Goal: Task Accomplishment & Management: Manage account settings

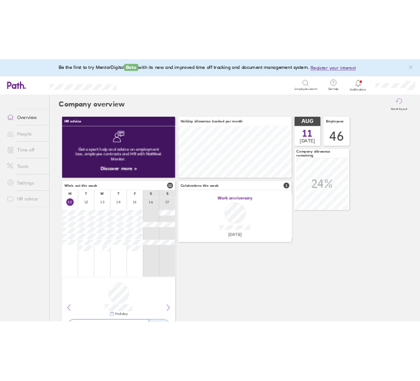
scroll to position [101, 222]
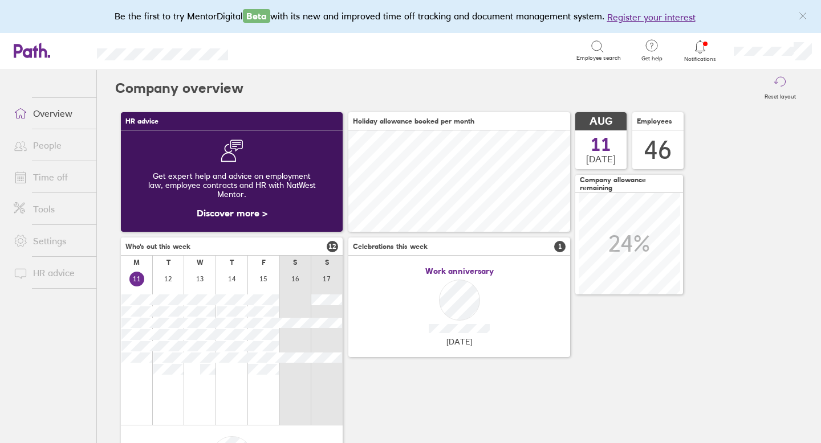
click at [50, 149] on link "People" at bounding box center [51, 145] width 92 height 23
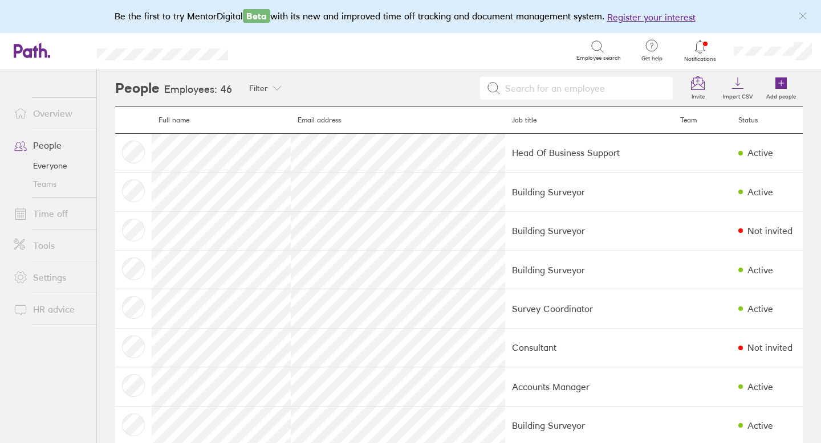
click at [53, 214] on link "Time off" at bounding box center [51, 213] width 92 height 23
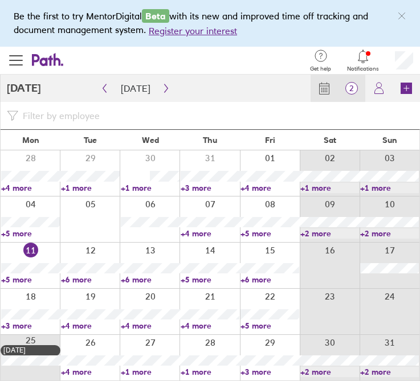
click at [350, 87] on span "2" at bounding box center [351, 88] width 27 height 9
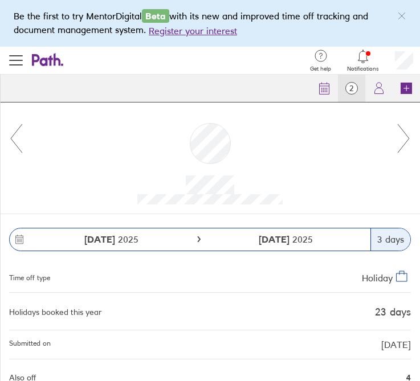
click at [403, 139] on icon at bounding box center [404, 138] width 14 height 31
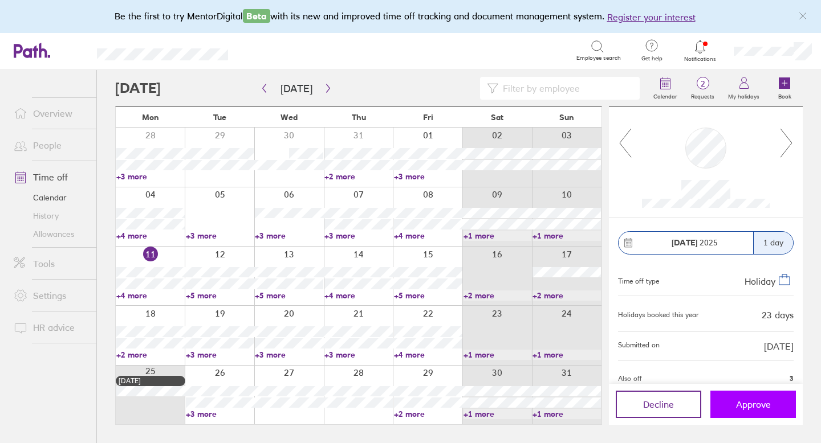
click at [772, 400] on button "Approve" at bounding box center [752, 404] width 85 height 27
click at [735, 404] on button "Approve" at bounding box center [752, 404] width 85 height 27
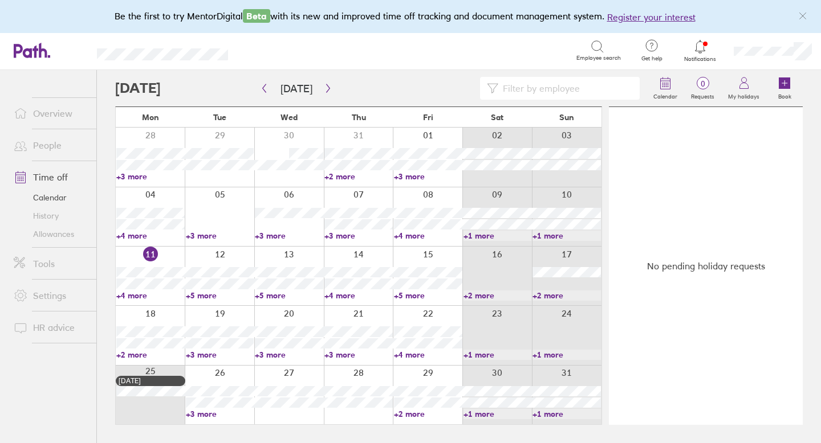
click at [58, 234] on link "Allowances" at bounding box center [51, 234] width 92 height 18
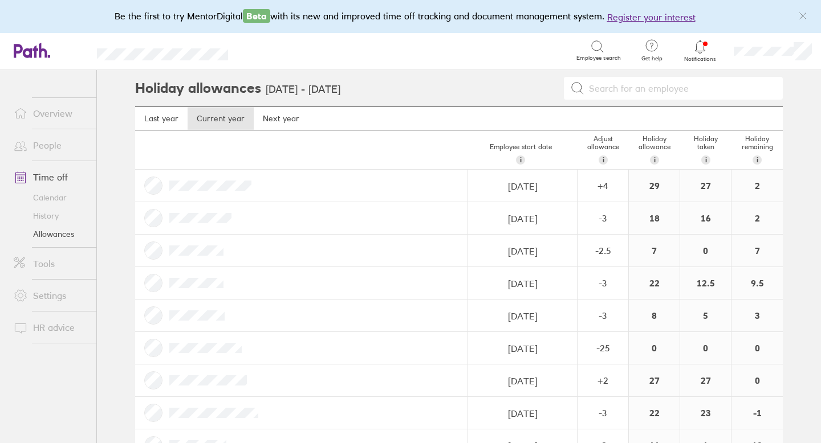
click at [59, 174] on link "Time off" at bounding box center [51, 177] width 92 height 23
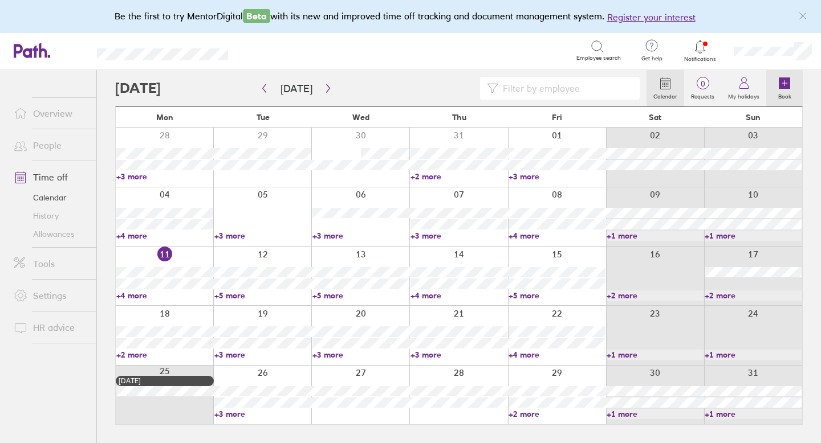
click at [780, 84] on icon at bounding box center [783, 83] width 11 height 11
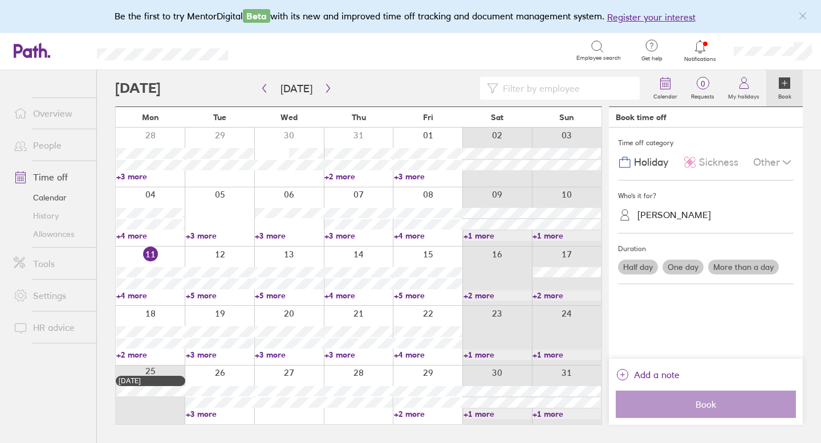
click at [726, 164] on span "Sickness" at bounding box center [718, 163] width 39 height 12
click at [681, 267] on label "One day" at bounding box center [682, 267] width 41 height 15
click at [0, 0] on input "One day" at bounding box center [0, 0] width 0 height 0
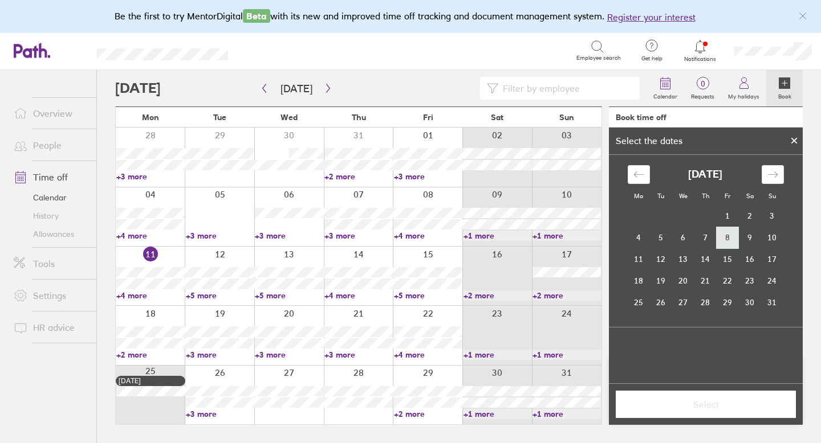
click at [730, 242] on td "8" at bounding box center [727, 238] width 22 height 22
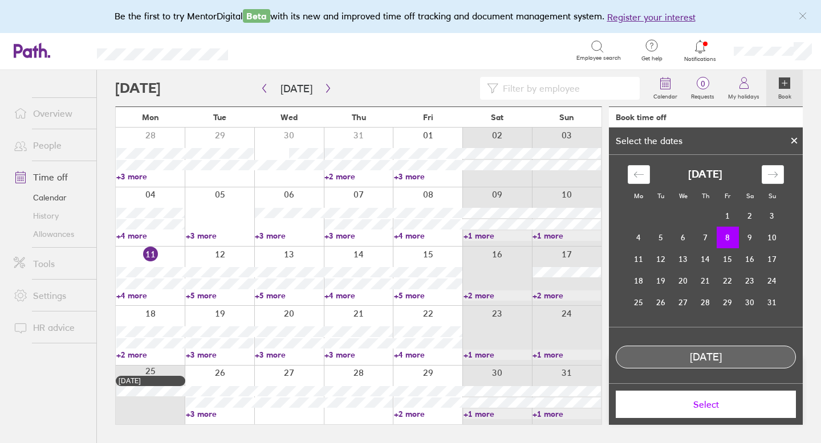
click at [718, 407] on span "Select" at bounding box center [705, 405] width 164 height 10
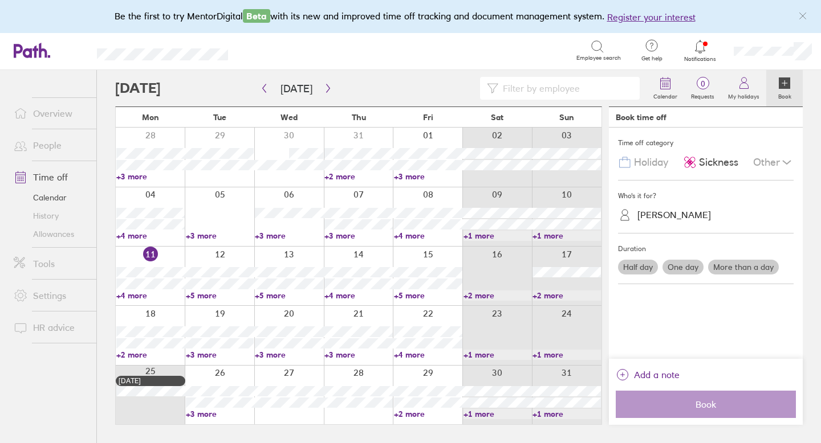
click at [686, 268] on label "One day" at bounding box center [682, 267] width 41 height 15
click at [0, 0] on input "One day" at bounding box center [0, 0] width 0 height 0
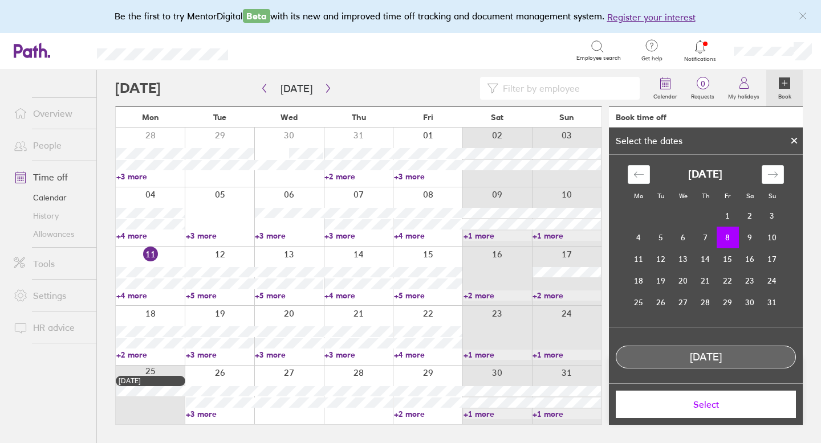
click at [724, 237] on td "8" at bounding box center [727, 238] width 22 height 22
click at [712, 406] on span "Select" at bounding box center [705, 405] width 164 height 10
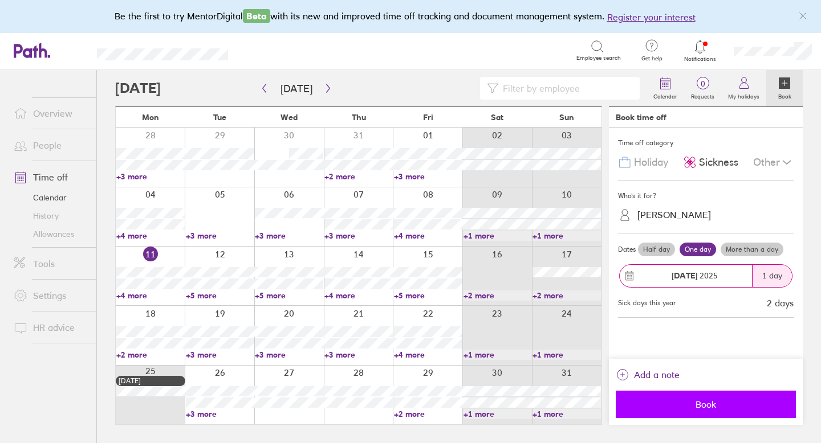
click at [712, 406] on span "Book" at bounding box center [705, 405] width 164 height 10
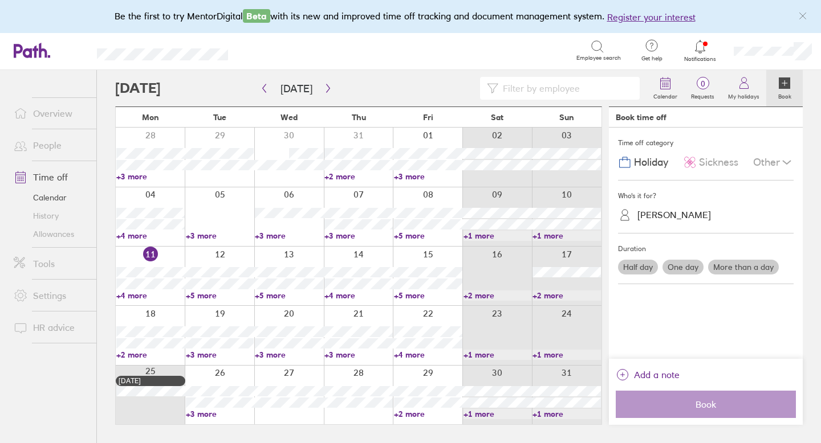
click at [50, 232] on link "Allowances" at bounding box center [51, 234] width 92 height 18
